Goal: Navigation & Orientation: Find specific page/section

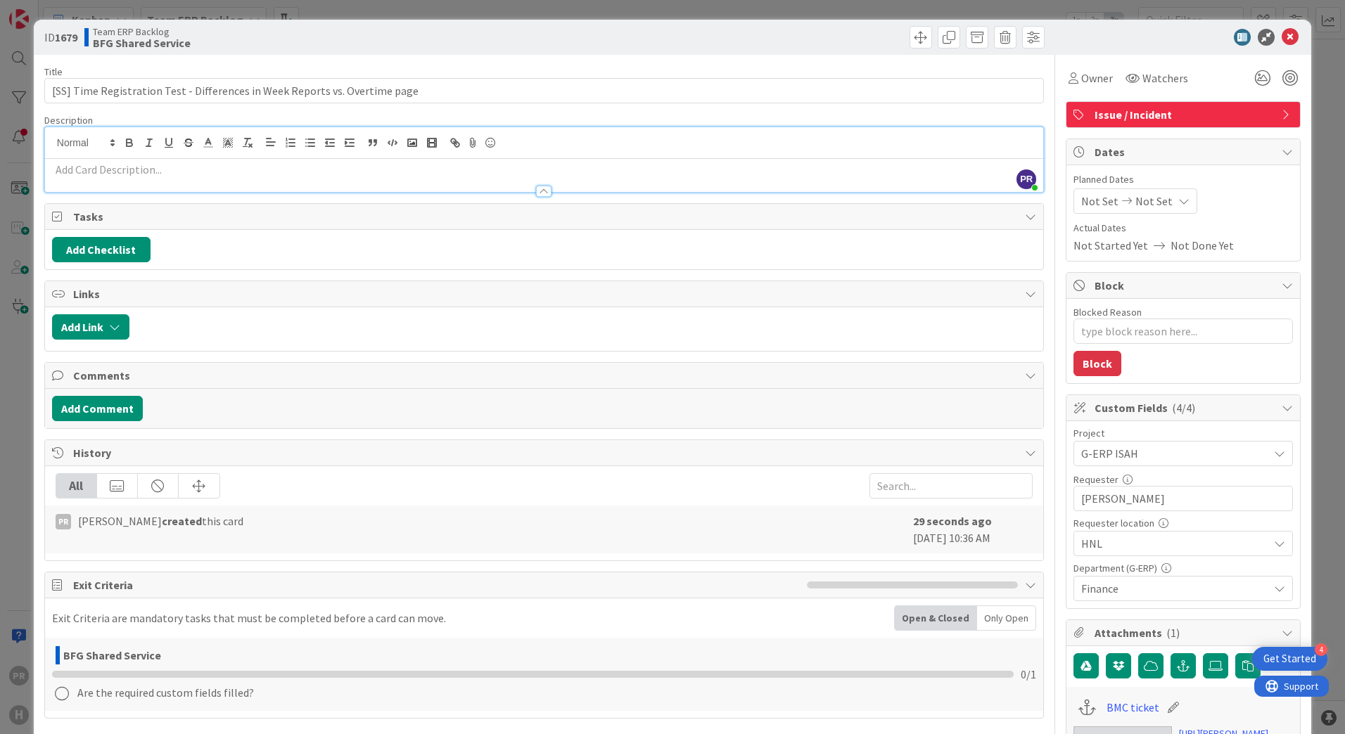
scroll to position [985, 0]
click at [680, 179] on div at bounding box center [544, 184] width 998 height 15
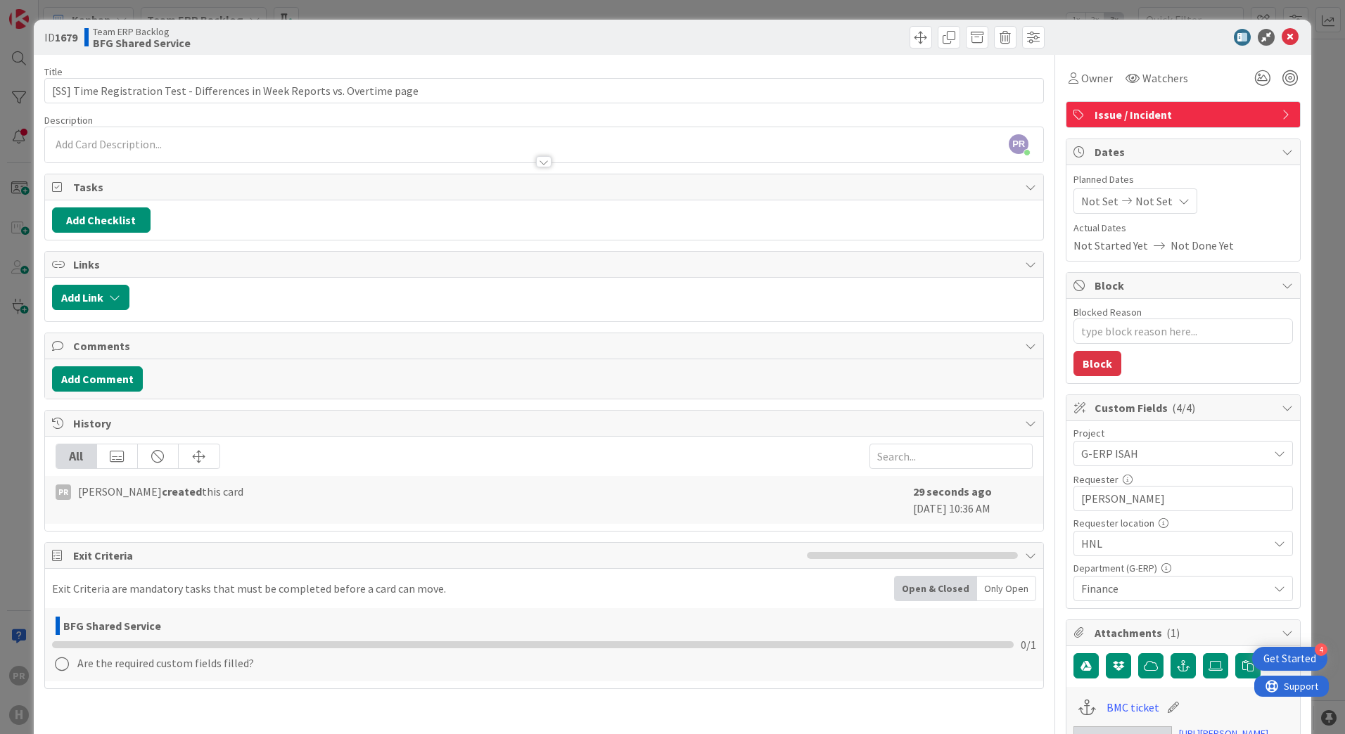
click at [672, 146] on p at bounding box center [544, 144] width 984 height 16
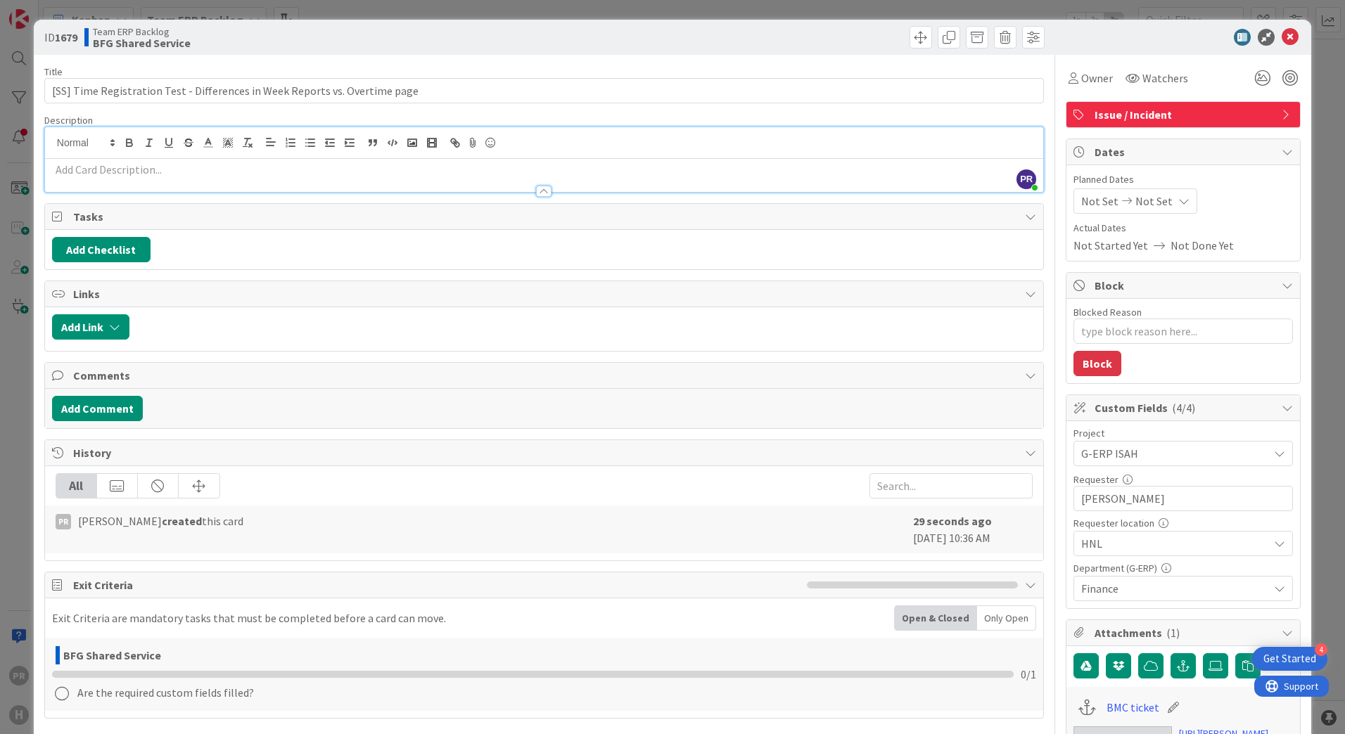
click at [601, 168] on p at bounding box center [544, 170] width 984 height 16
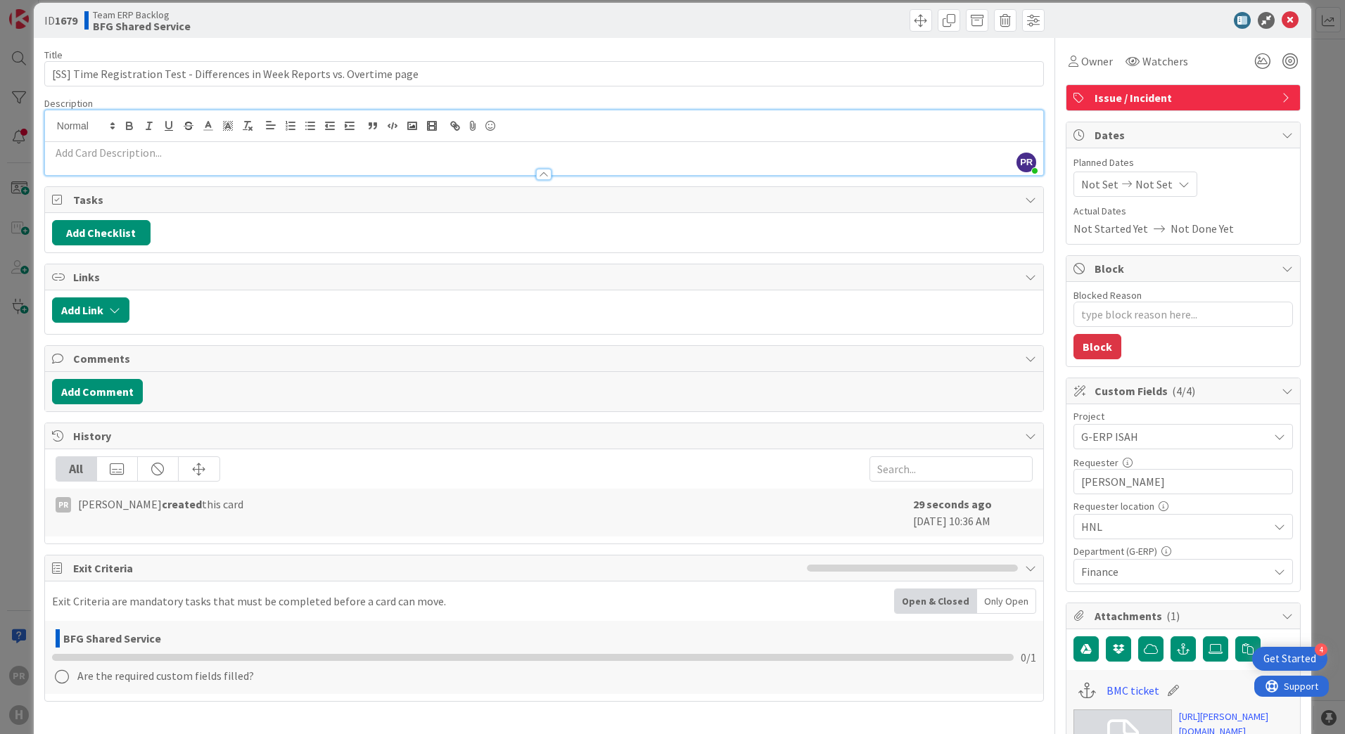
scroll to position [0, 0]
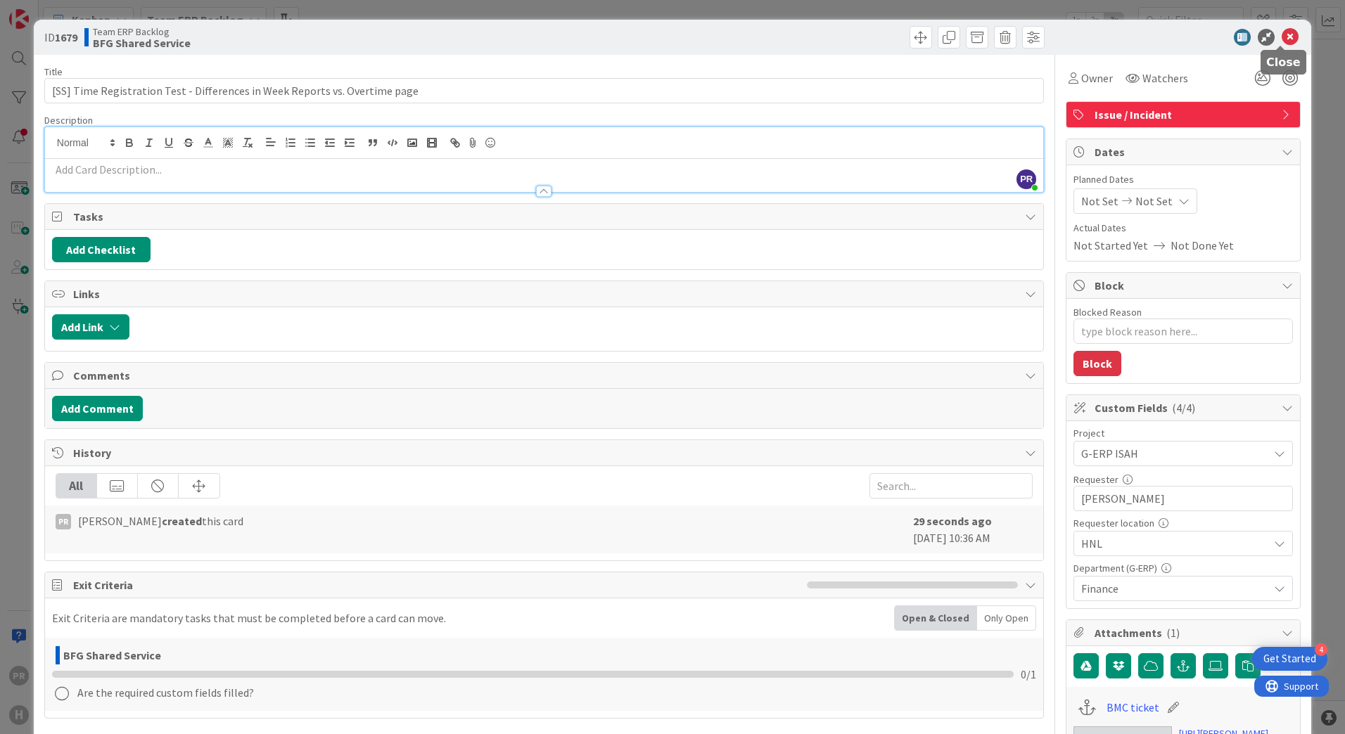
click at [1281, 38] on icon at bounding box center [1289, 37] width 17 height 17
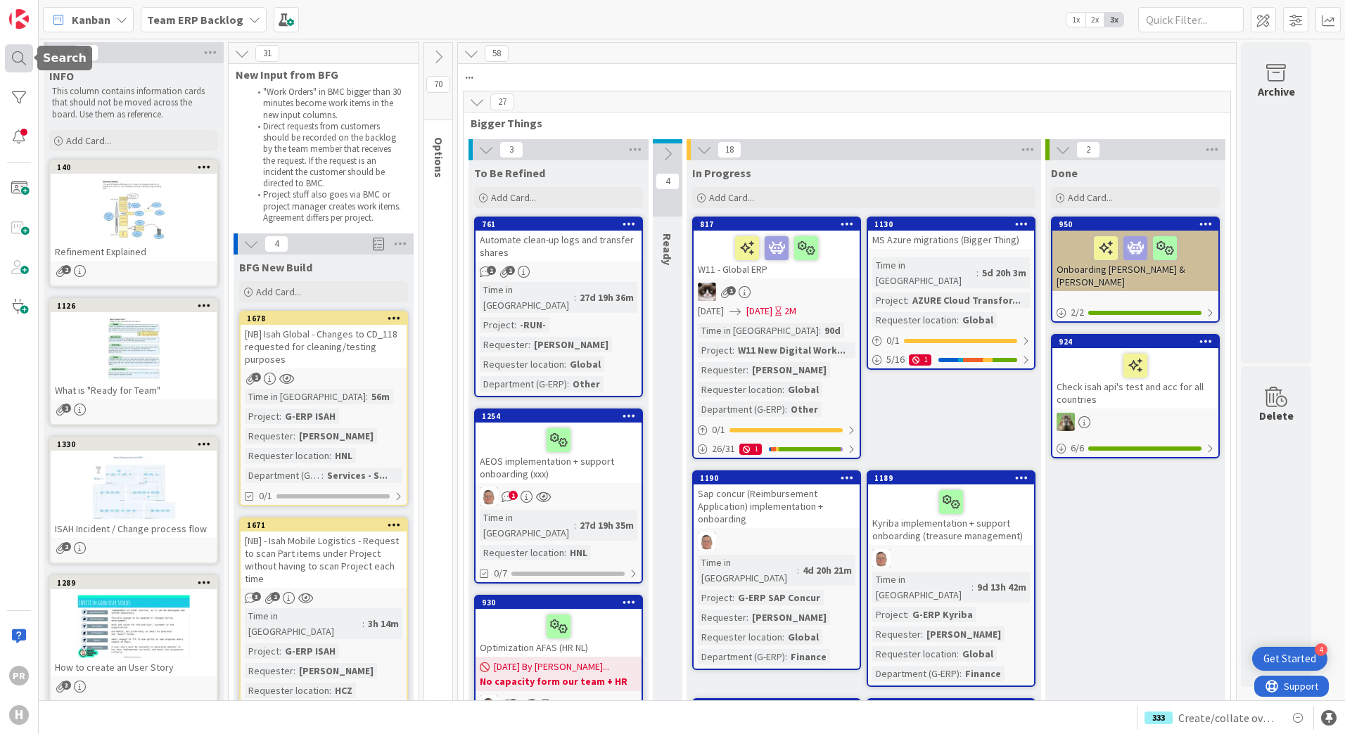
click at [25, 54] on div at bounding box center [19, 58] width 28 height 28
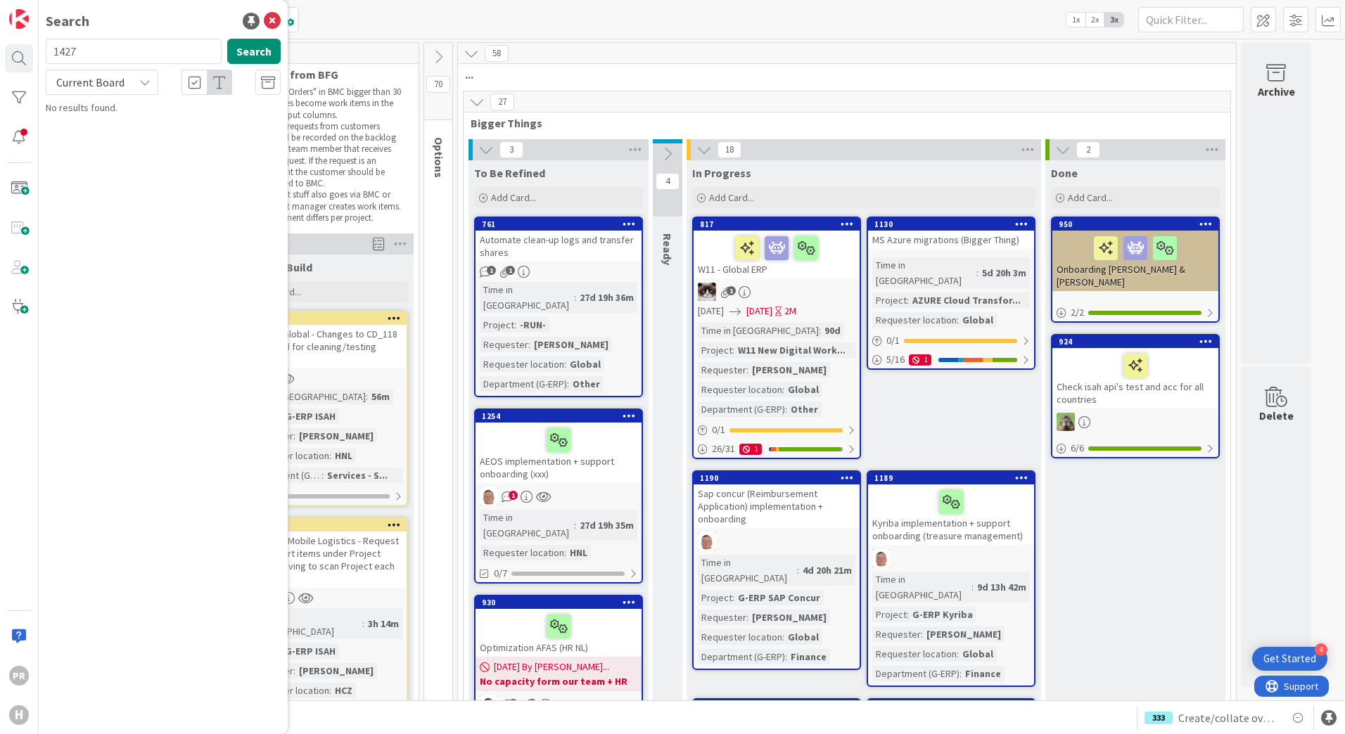
click at [100, 79] on span "Current Board" at bounding box center [90, 82] width 68 height 14
click at [99, 136] on span "All Boards" at bounding box center [126, 140] width 146 height 21
drag, startPoint x: 96, startPoint y: 50, endPoint x: 39, endPoint y: 51, distance: 57.0
click at [39, 51] on div "1427 Search" at bounding box center [163, 54] width 252 height 31
type input "t"
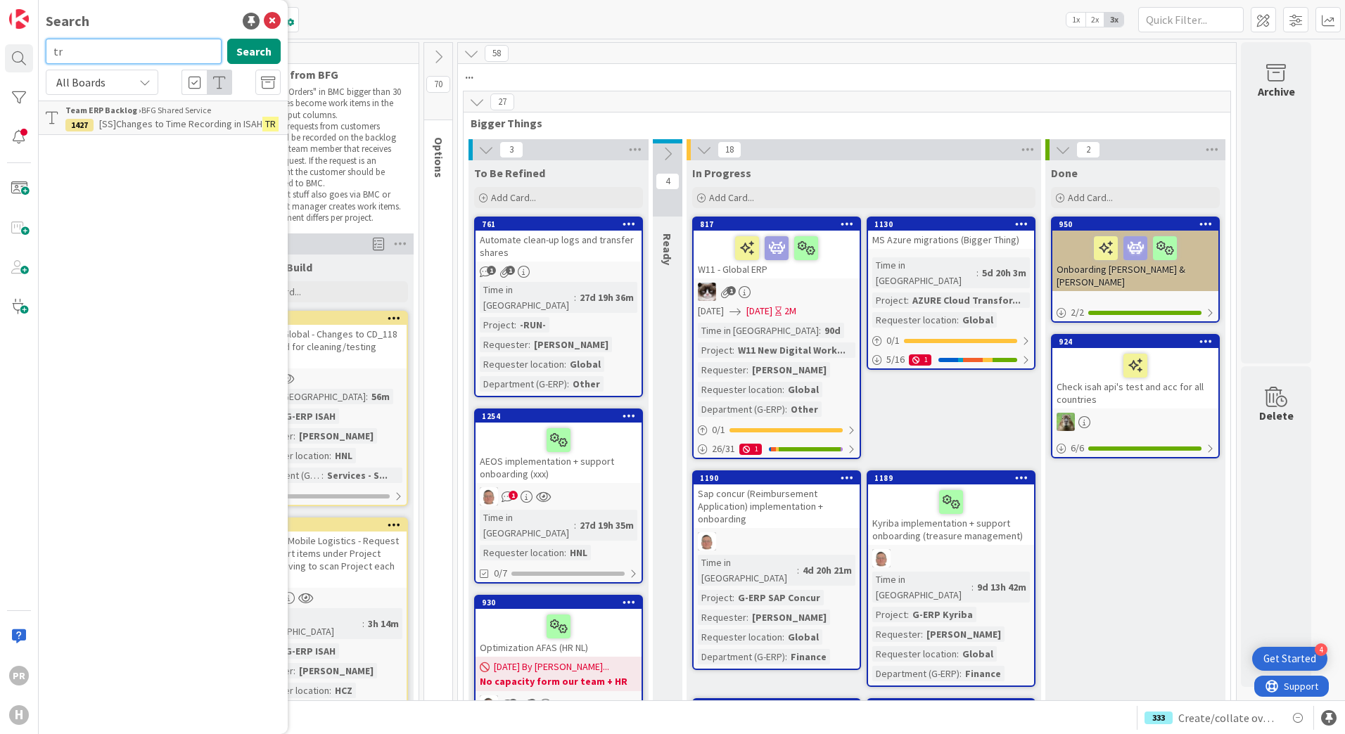
type input "t"
click at [492, 19] on div "Kanban Team ERP Backlog 1x 2x 3x" at bounding box center [692, 19] width 1306 height 39
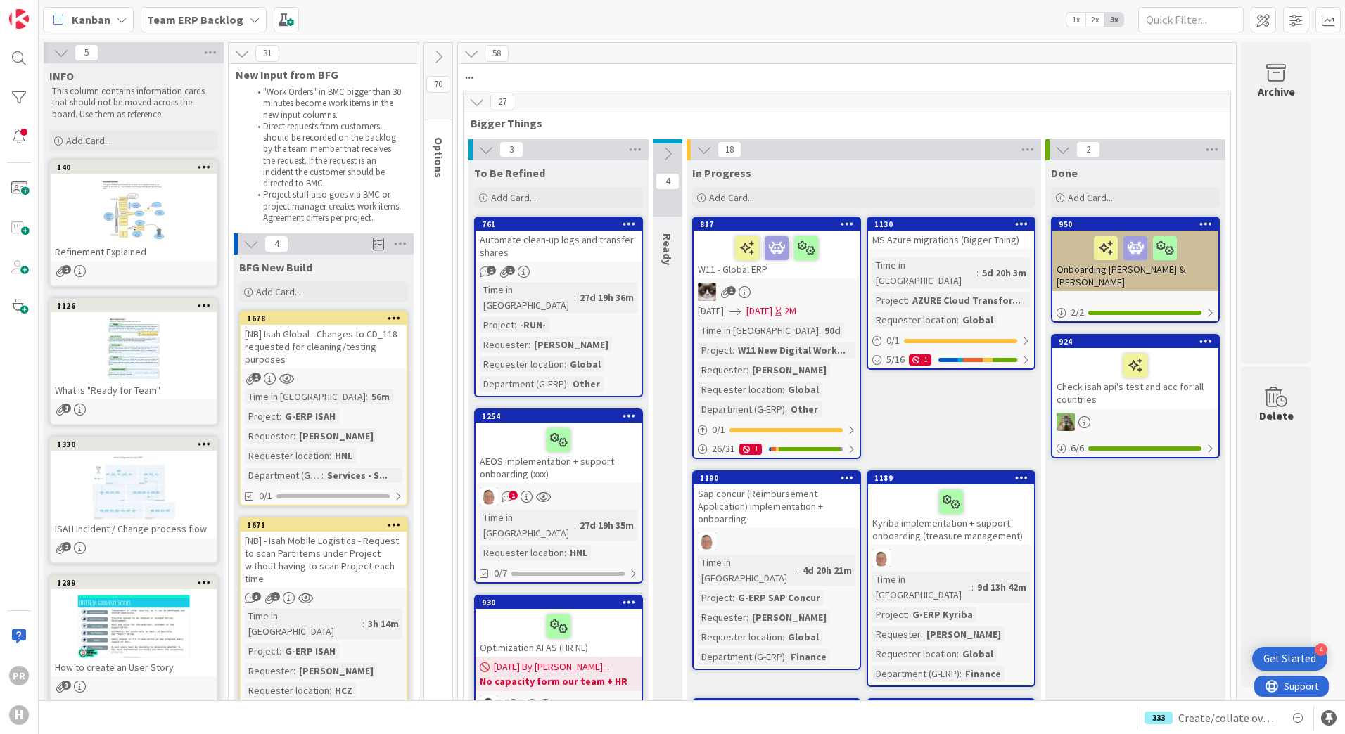
click at [225, 17] on b "Team ERP Backlog" at bounding box center [195, 20] width 96 height 14
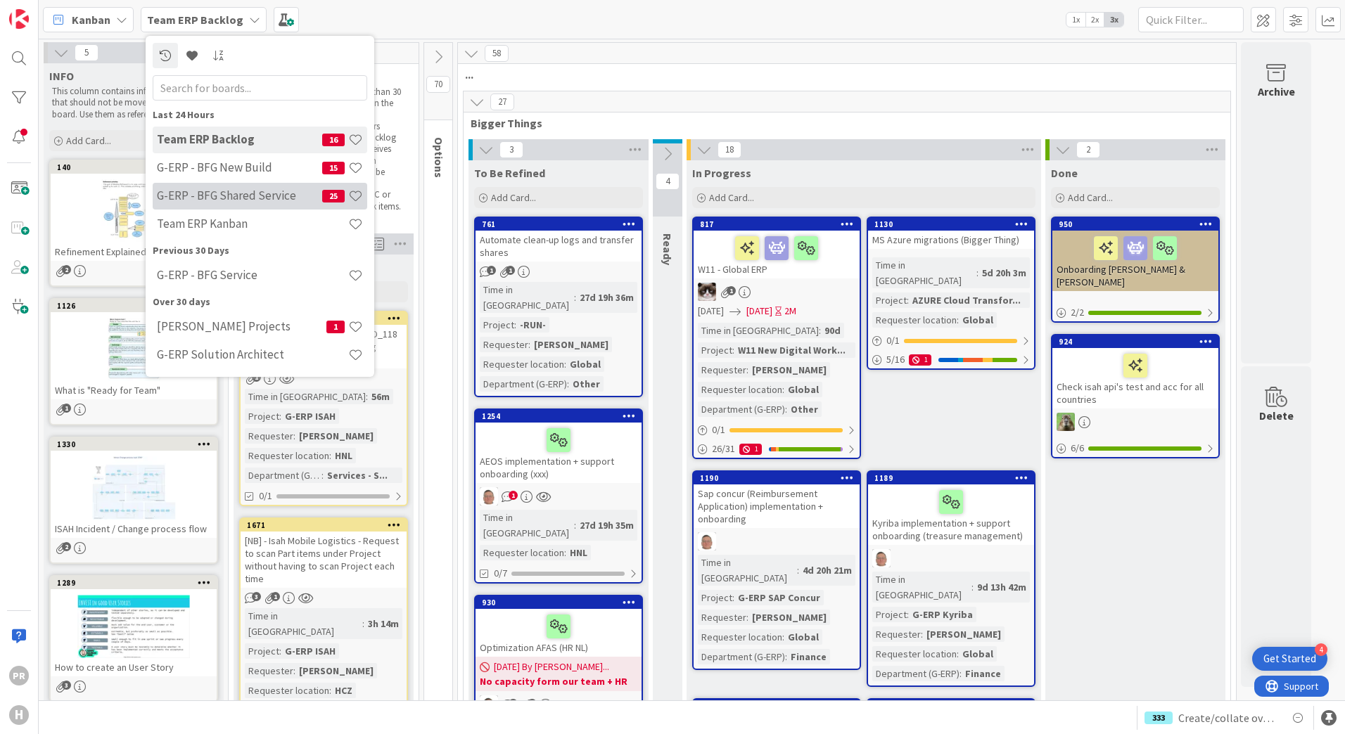
click at [258, 199] on h4 "G-ERP - BFG Shared Service" at bounding box center [239, 195] width 165 height 14
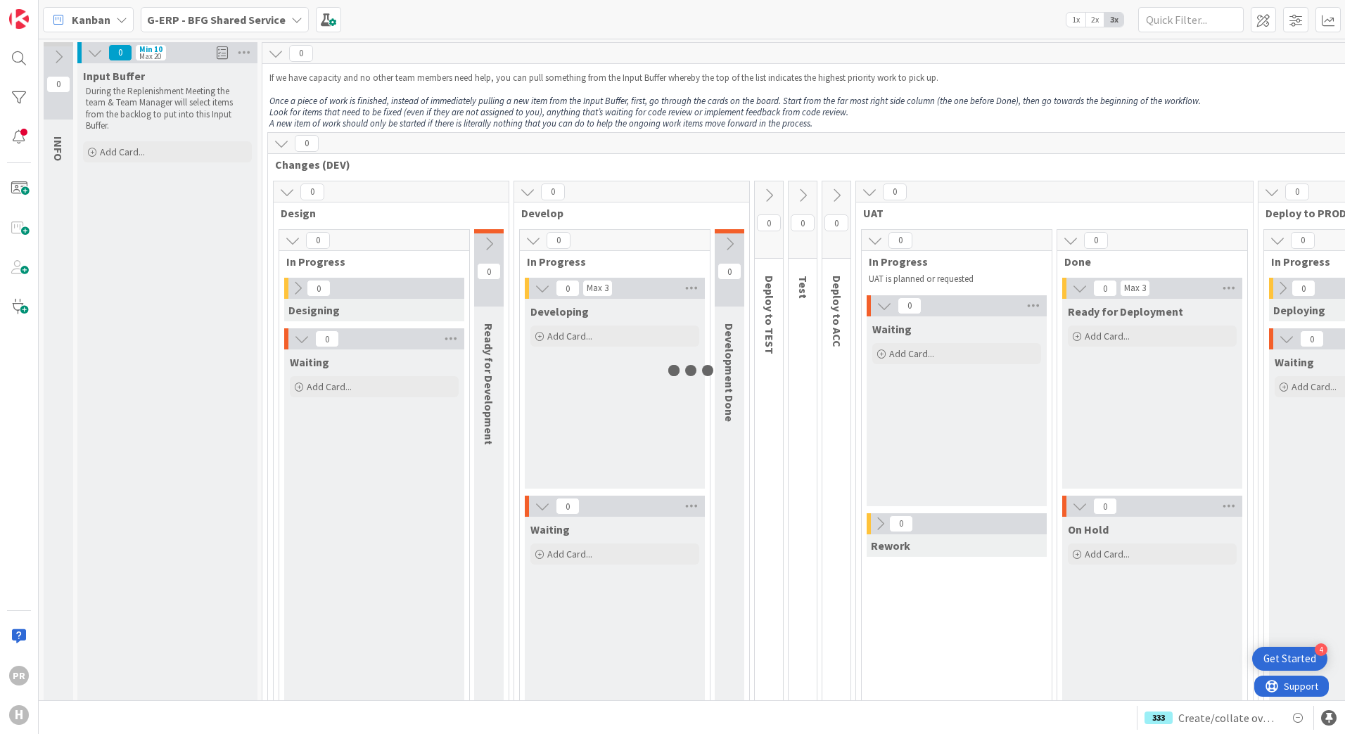
click at [217, 25] on b "G-ERP - BFG Shared Service" at bounding box center [216, 20] width 139 height 14
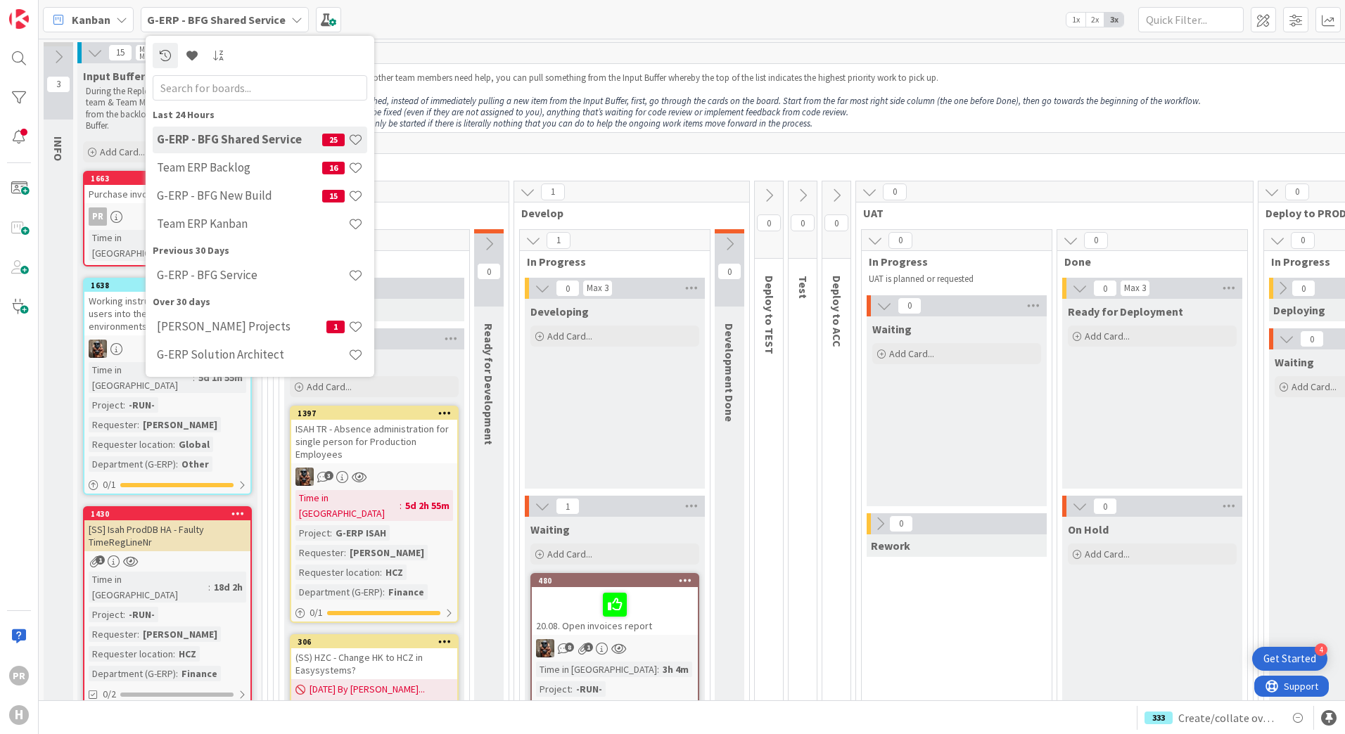
click at [646, 108] on em "Look for items that need to be fixed (even if they are not assigned to you), an…" at bounding box center [558, 112] width 579 height 12
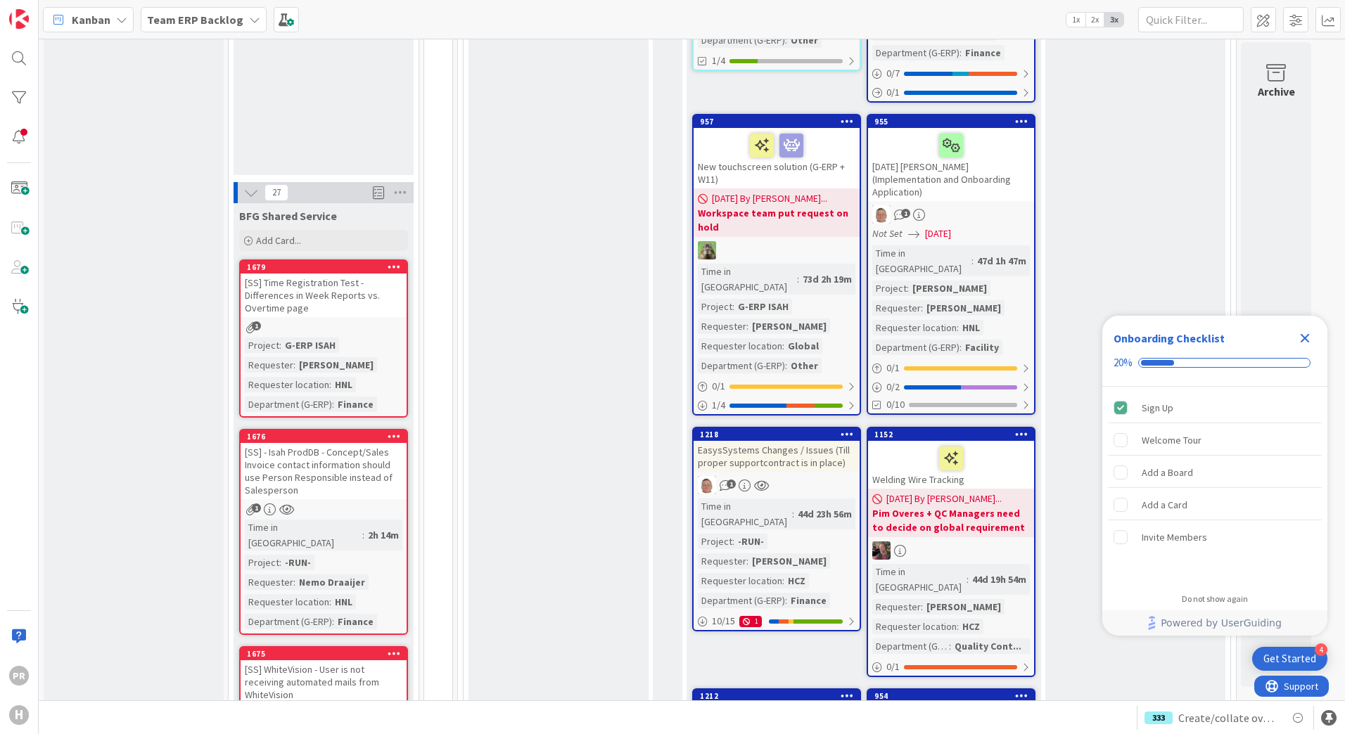
scroll to position [1266, 0]
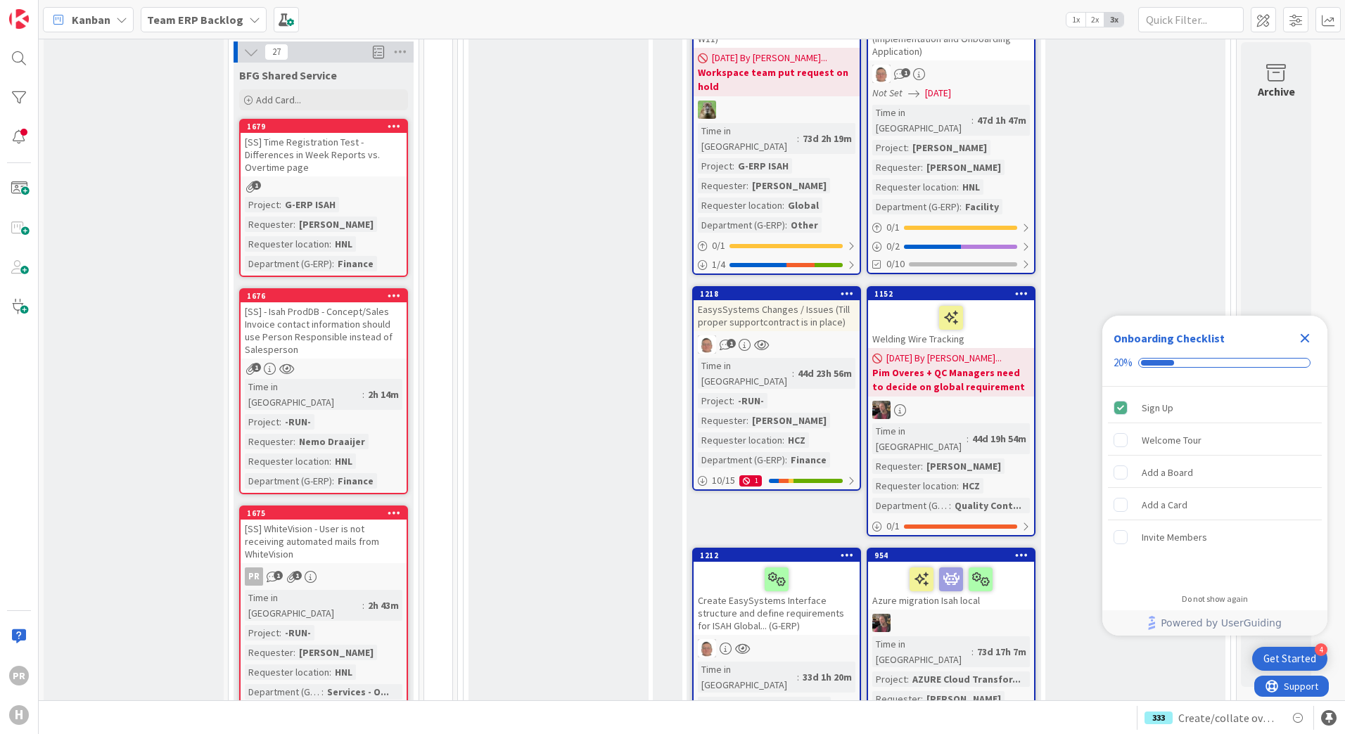
click at [191, 21] on b "Team ERP Backlog" at bounding box center [195, 20] width 96 height 14
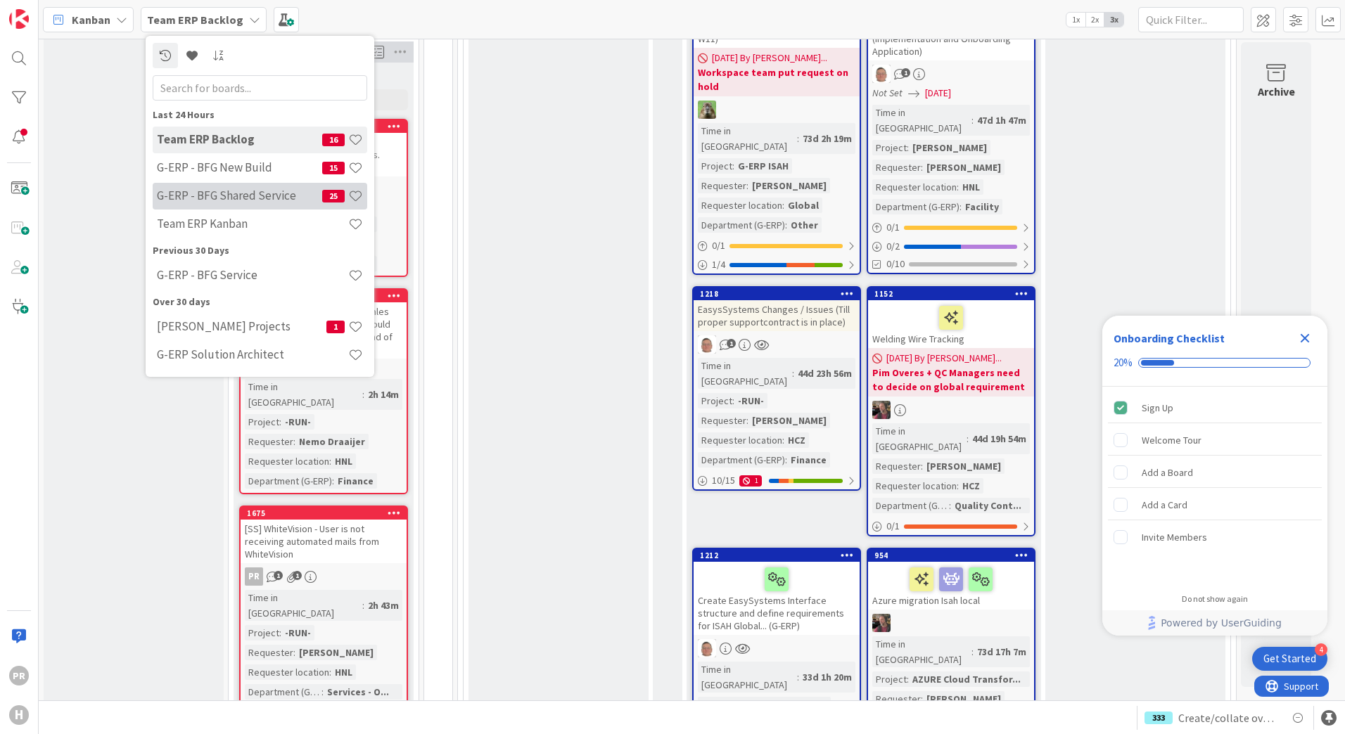
click at [200, 193] on h4 "G-ERP - BFG Shared Service" at bounding box center [239, 195] width 165 height 14
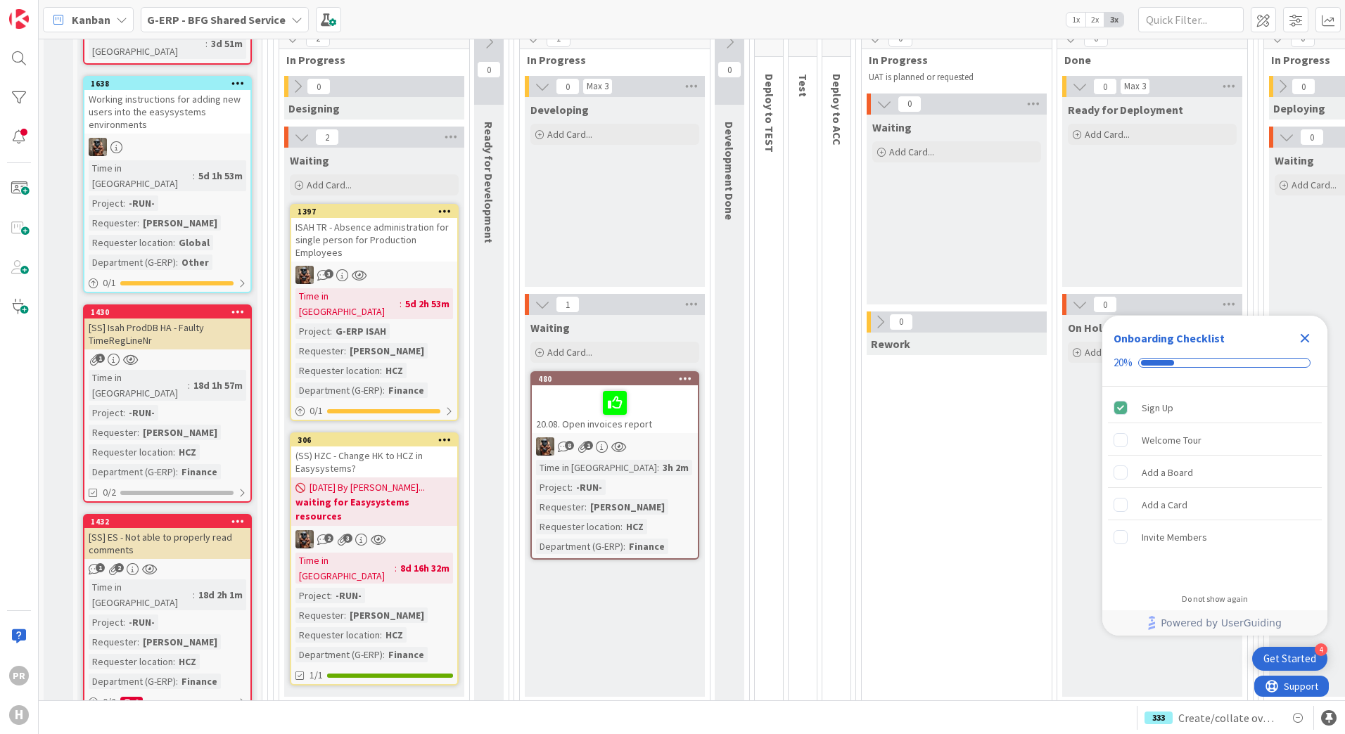
scroll to position [211, 0]
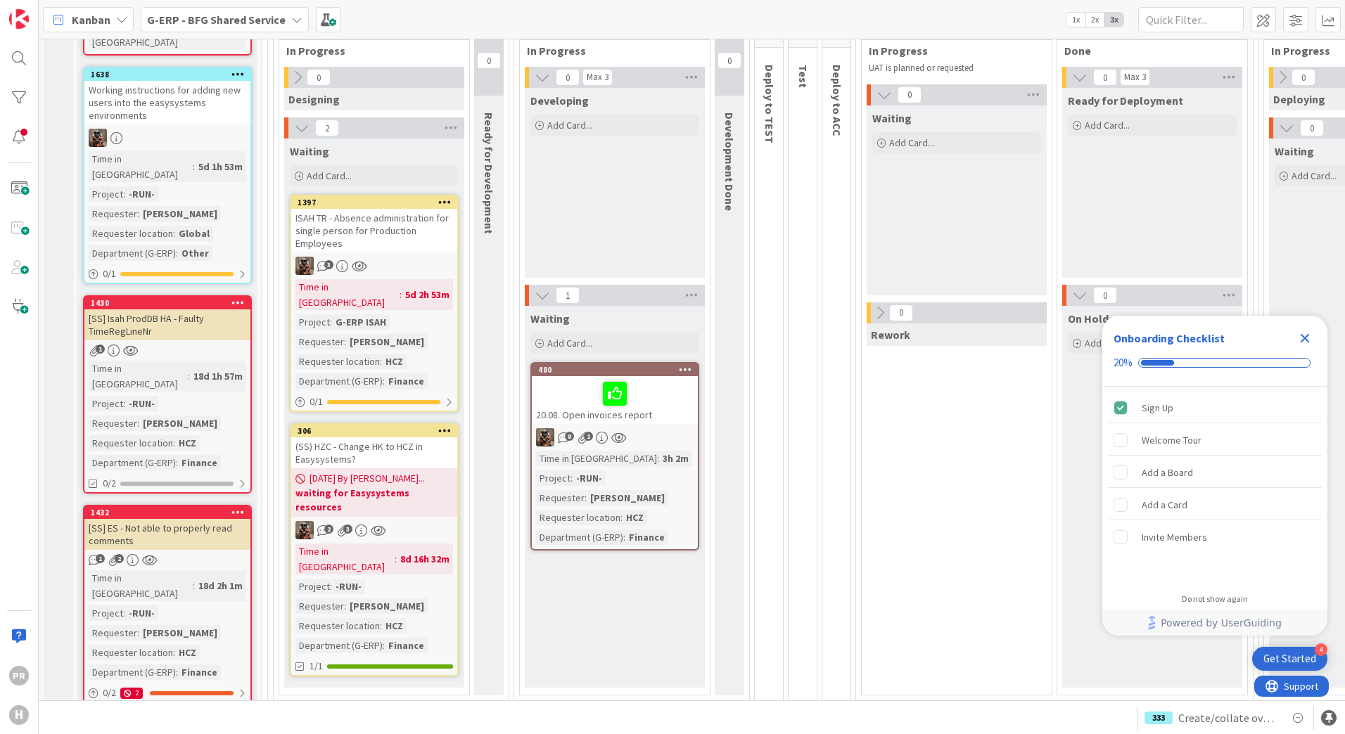
click at [383, 220] on div "ISAH TR - Absence administration for single person for Production Employees" at bounding box center [374, 231] width 166 height 44
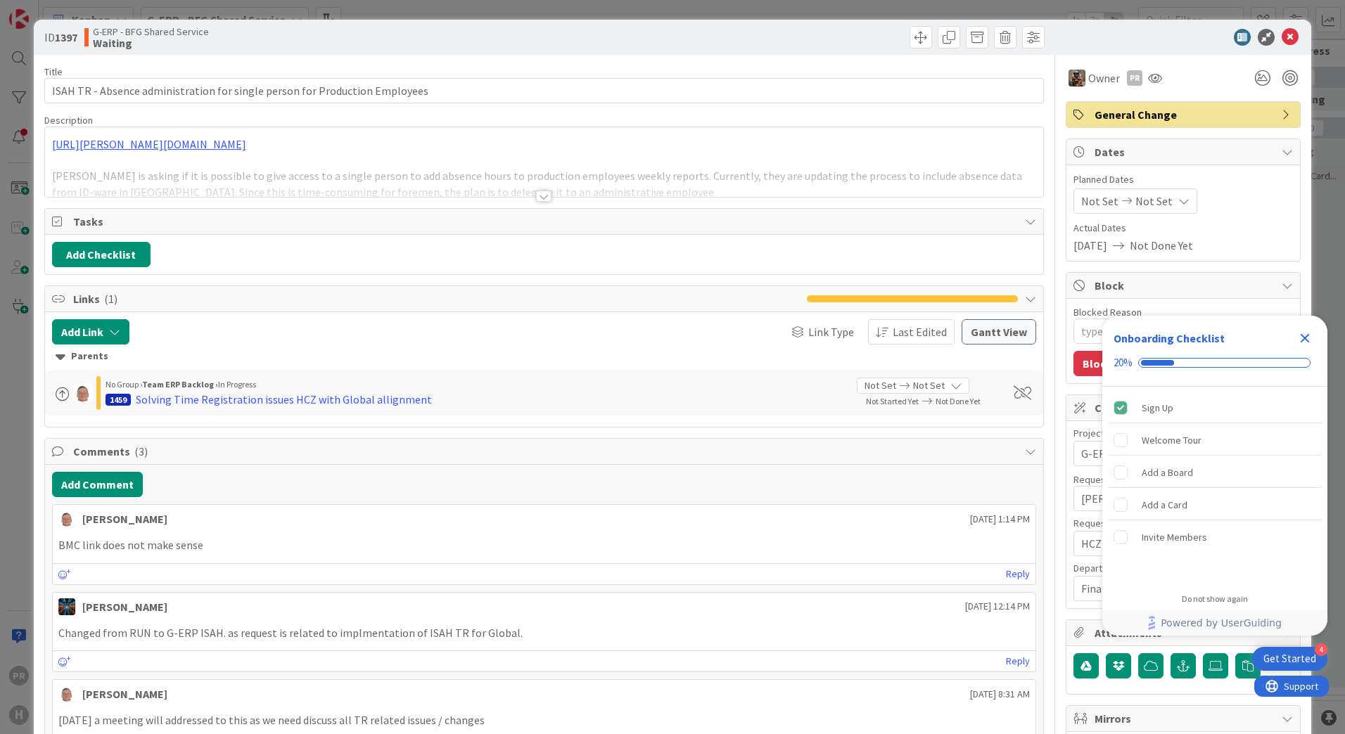
type textarea "x"
